Goal: Task Accomplishment & Management: Complete application form

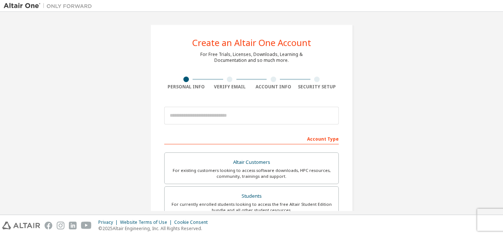
click at [272, 134] on div "Account Type" at bounding box center [251, 138] width 174 height 12
click at [323, 141] on div "Account Type" at bounding box center [251, 138] width 174 height 12
click at [282, 138] on div "Account Type" at bounding box center [251, 138] width 174 height 12
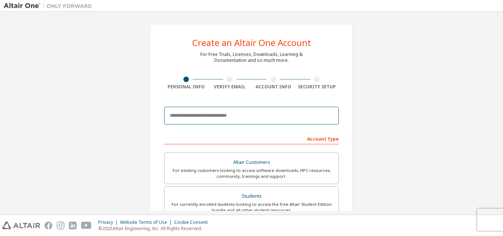
click at [288, 119] on input "email" at bounding box center [251, 116] width 174 height 18
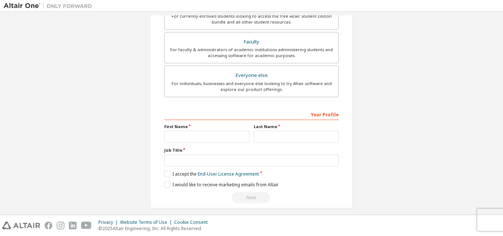
scroll to position [194, 0]
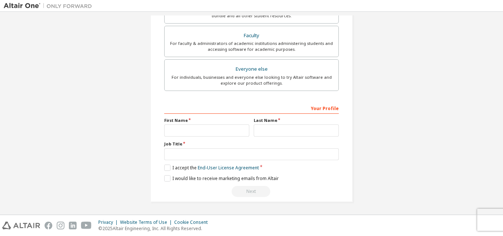
click at [198, 123] on label "First Name" at bounding box center [206, 120] width 85 height 6
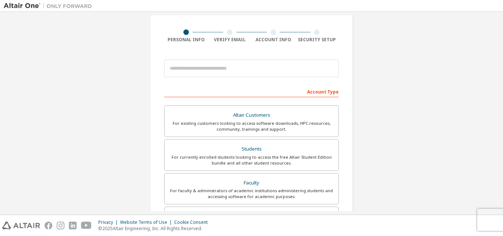
scroll to position [10, 0]
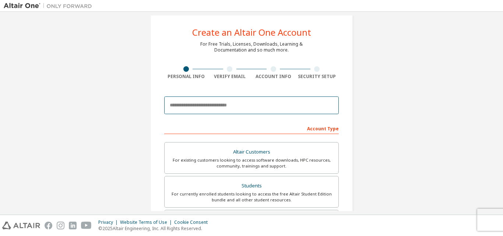
click at [209, 102] on input "email" at bounding box center [251, 105] width 174 height 18
click at [212, 104] on input "email" at bounding box center [251, 105] width 174 height 18
click at [252, 102] on input "email" at bounding box center [251, 105] width 174 height 18
type input "**********"
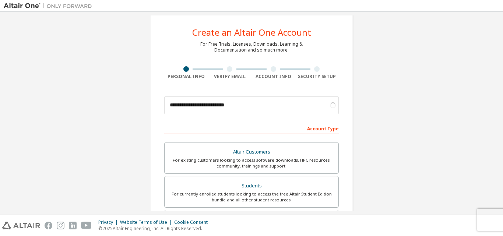
click at [349, 95] on div "**********" at bounding box center [251, 200] width 202 height 372
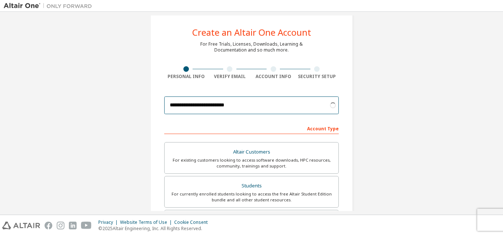
click at [266, 109] on input "**********" at bounding box center [251, 105] width 174 height 18
click at [252, 107] on input "**********" at bounding box center [251, 105] width 174 height 18
click at [287, 107] on input "**********" at bounding box center [251, 105] width 174 height 18
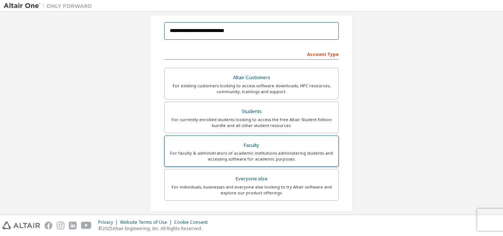
scroll to position [84, 0]
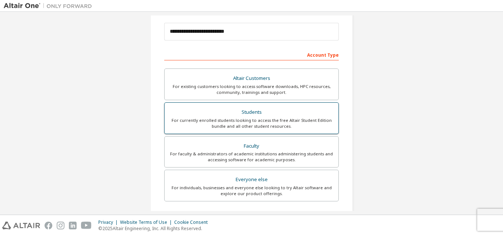
click at [288, 123] on div "For currently enrolled students looking to access the free Altair Student Editi…" at bounding box center [251, 123] width 165 height 12
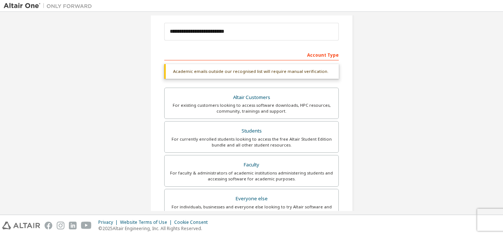
click at [264, 55] on div "Account Type" at bounding box center [251, 55] width 174 height 12
click at [273, 75] on div "Academic emails outside our recognised list will require manual verification." at bounding box center [251, 71] width 174 height 15
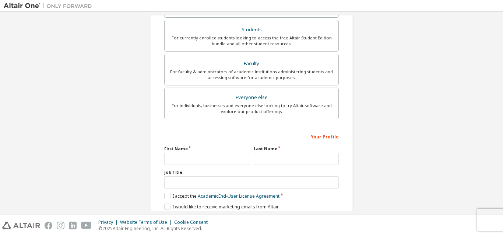
scroll to position [194, 0]
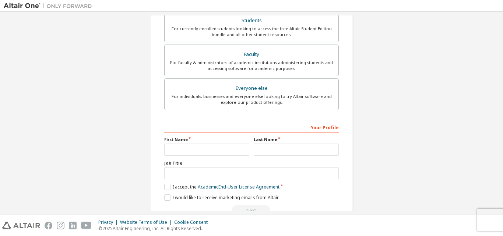
click at [209, 139] on label "First Name" at bounding box center [206, 140] width 85 height 6
drag, startPoint x: 190, startPoint y: 136, endPoint x: 193, endPoint y: 139, distance: 4.4
click at [192, 138] on label "First Name" at bounding box center [206, 140] width 85 height 6
click at [193, 140] on label "First Name" at bounding box center [206, 140] width 85 height 6
click at [253, 126] on div "Your Profile" at bounding box center [251, 127] width 174 height 12
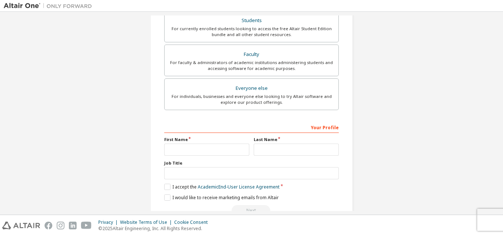
click at [328, 126] on div "Your Profile" at bounding box center [251, 127] width 174 height 12
click at [288, 141] on label "Last Name" at bounding box center [296, 140] width 85 height 6
click at [289, 141] on label "Last Name" at bounding box center [296, 140] width 85 height 6
click at [192, 139] on label "First Name" at bounding box center [206, 140] width 85 height 6
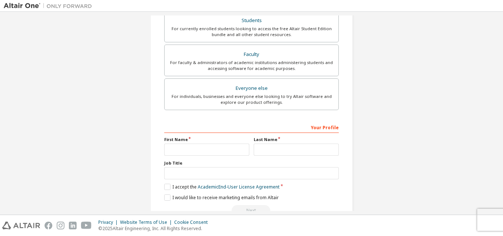
click at [193, 138] on label "First Name" at bounding box center [206, 140] width 85 height 6
click at [194, 138] on label "First Name" at bounding box center [206, 140] width 85 height 6
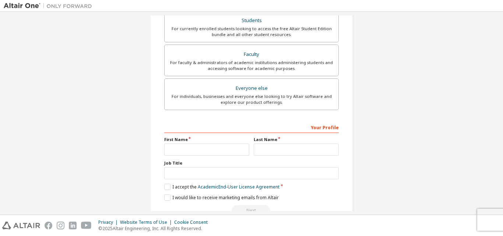
click at [194, 138] on label "First Name" at bounding box center [206, 140] width 85 height 6
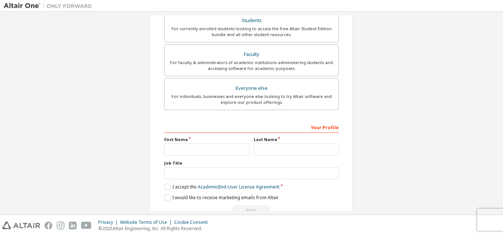
click at [194, 138] on label "First Name" at bounding box center [206, 140] width 85 height 6
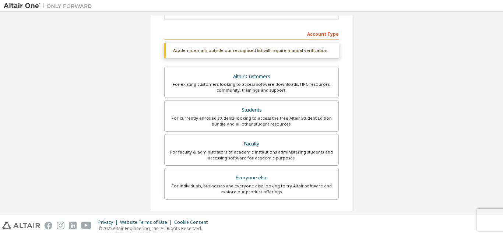
scroll to position [110, 0]
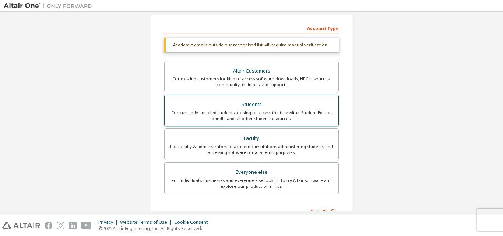
click at [250, 102] on div "Students" at bounding box center [251, 104] width 165 height 10
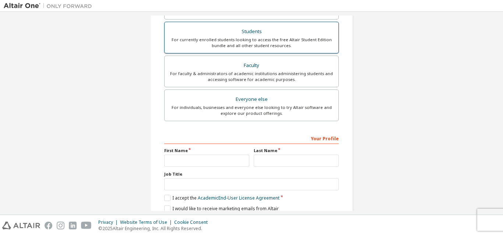
scroll to position [184, 0]
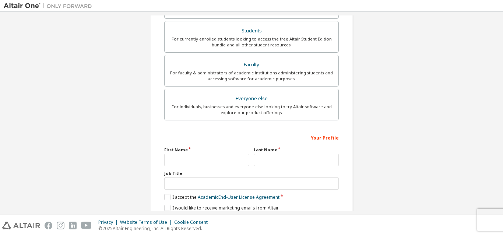
click at [215, 150] on label "First Name" at bounding box center [206, 150] width 85 height 6
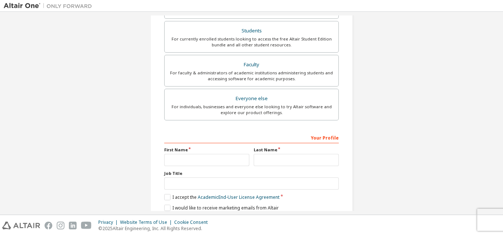
click at [215, 150] on label "First Name" at bounding box center [206, 150] width 85 height 6
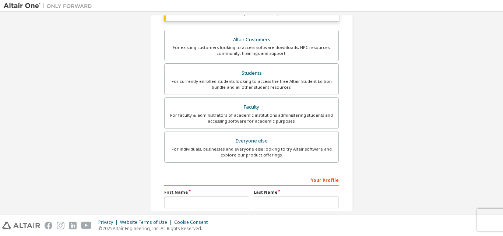
scroll to position [147, 0]
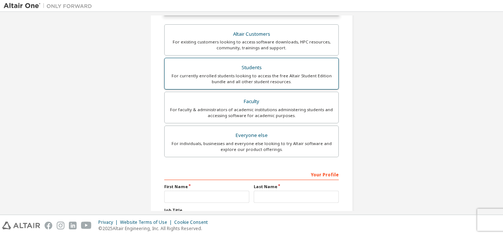
click at [251, 71] on div "Students" at bounding box center [251, 68] width 165 height 10
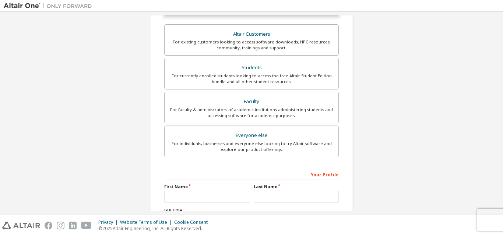
click at [208, 184] on label "First Name" at bounding box center [206, 187] width 85 height 6
click at [208, 187] on label "First Name" at bounding box center [206, 187] width 85 height 6
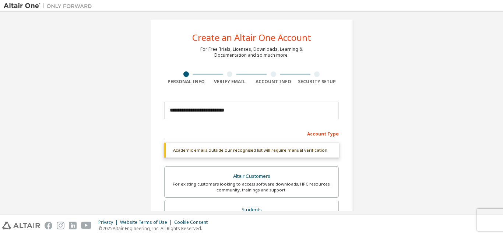
scroll to position [0, 0]
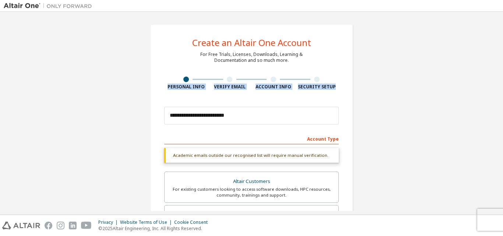
drag, startPoint x: 254, startPoint y: 104, endPoint x: 67, endPoint y: 73, distance: 189.6
click at [67, 73] on div "**********" at bounding box center [251, 219] width 495 height 409
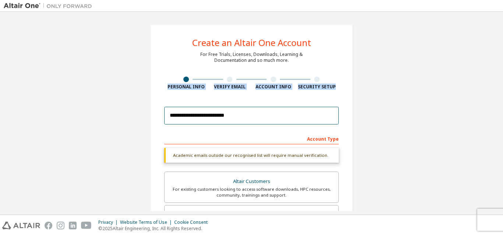
click at [237, 119] on input "**********" at bounding box center [251, 116] width 174 height 18
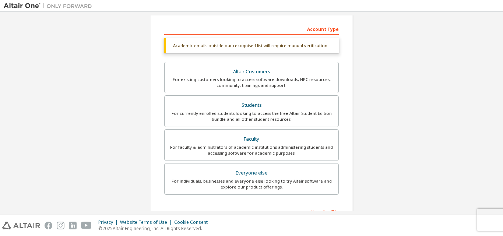
scroll to position [110, 0]
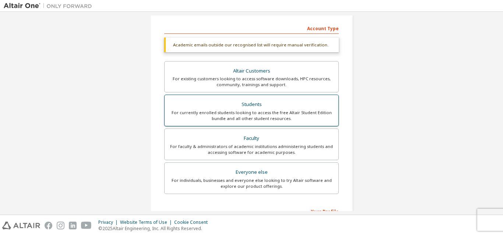
click at [247, 112] on div "For currently enrolled students looking to access the free Altair Student Editi…" at bounding box center [251, 116] width 165 height 12
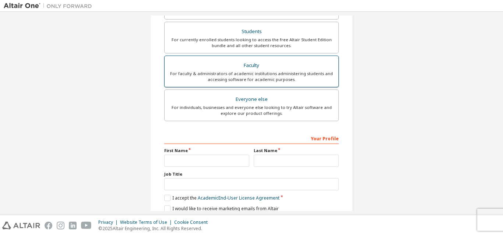
scroll to position [184, 0]
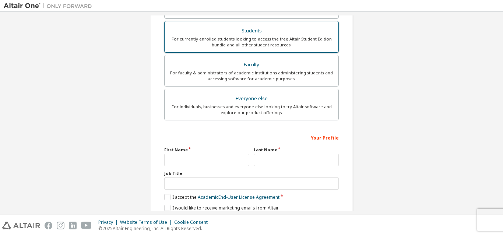
click at [270, 41] on div "For currently enrolled students looking to access the free Altair Student Editi…" at bounding box center [251, 42] width 165 height 12
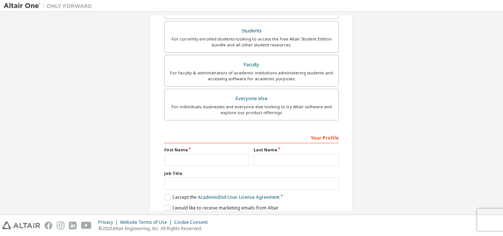
click at [194, 149] on label "First Name" at bounding box center [206, 150] width 85 height 6
click at [285, 147] on label "Last Name" at bounding box center [296, 150] width 85 height 6
click at [258, 161] on input "text" at bounding box center [296, 160] width 85 height 12
click at [211, 160] on input "text" at bounding box center [206, 160] width 85 height 12
type input "*****"
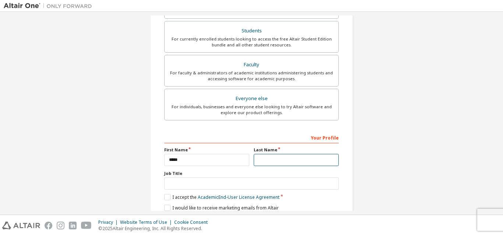
click at [291, 159] on input "text" at bounding box center [296, 160] width 85 height 12
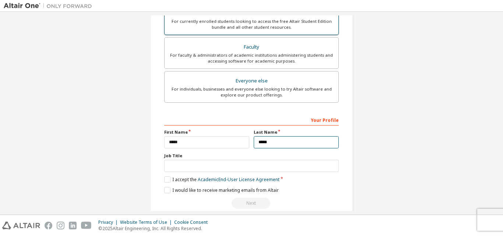
scroll to position [213, 0]
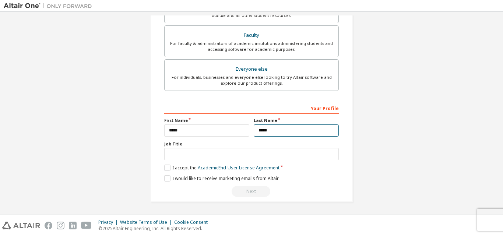
type input "*****"
click at [164, 163] on div "Your Profile First Name ***** Last Name ***** Job Title Please provide State/Pr…" at bounding box center [251, 149] width 174 height 95
click at [159, 167] on div "**********" at bounding box center [251, 6] width 202 height 391
click at [166, 168] on label "I accept the Academic End-User License Agreement" at bounding box center [221, 168] width 115 height 6
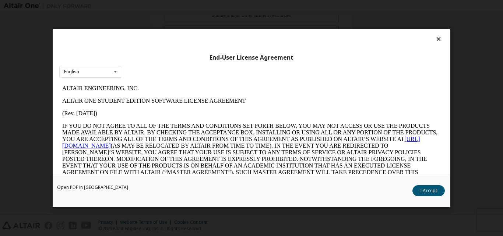
scroll to position [0, 0]
click at [427, 191] on button "I Accept" at bounding box center [428, 190] width 32 height 11
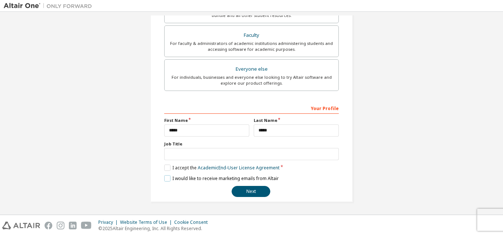
click at [164, 180] on label "I would like to receive marketing emails from Altair" at bounding box center [221, 178] width 114 height 6
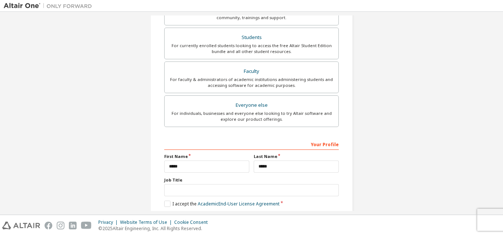
scroll to position [213, 0]
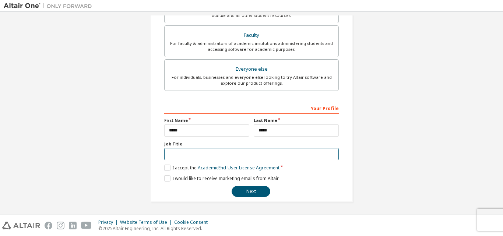
click at [210, 150] on input "text" at bounding box center [251, 154] width 174 height 12
type input "*"
type input "*******"
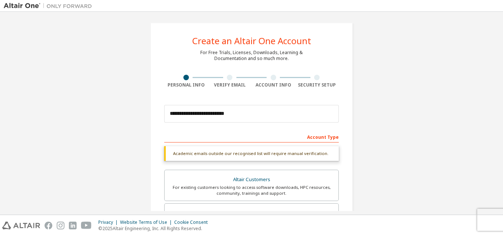
scroll to position [0, 0]
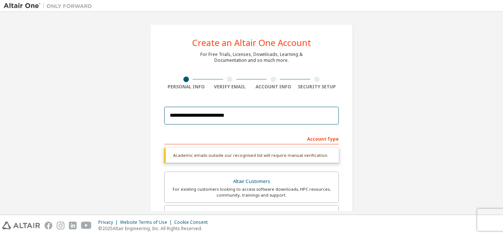
drag, startPoint x: 235, startPoint y: 120, endPoint x: 139, endPoint y: 113, distance: 95.9
click at [139, 113] on div "**********" at bounding box center [251, 219] width 495 height 409
type input "*"
type input "**********"
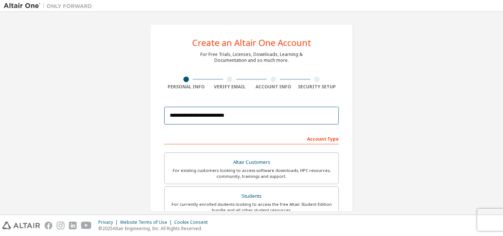
click at [261, 113] on input "**********" at bounding box center [251, 116] width 174 height 18
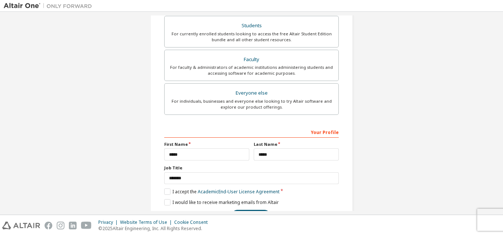
scroll to position [194, 0]
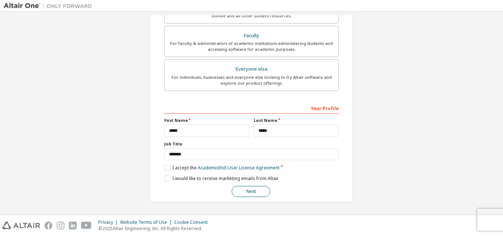
click at [234, 187] on button "Next" at bounding box center [250, 191] width 39 height 11
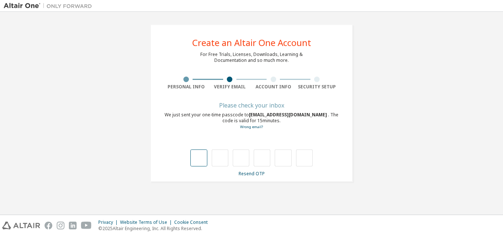
click at [202, 158] on input "text" at bounding box center [198, 157] width 17 height 17
click at [199, 160] on input "text" at bounding box center [198, 157] width 17 height 17
type input "*"
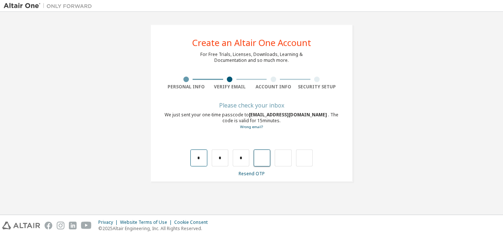
type input "*"
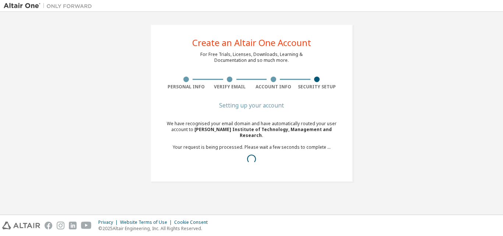
click at [317, 81] on div at bounding box center [317, 80] width 6 height 6
